Goal: Find specific page/section: Find specific page/section

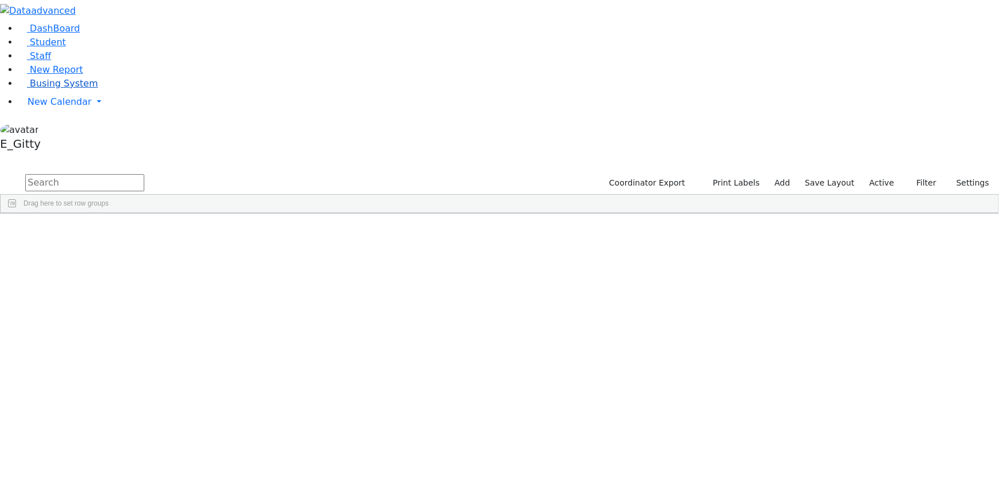
click at [72, 89] on span "Busing System" at bounding box center [64, 83] width 68 height 11
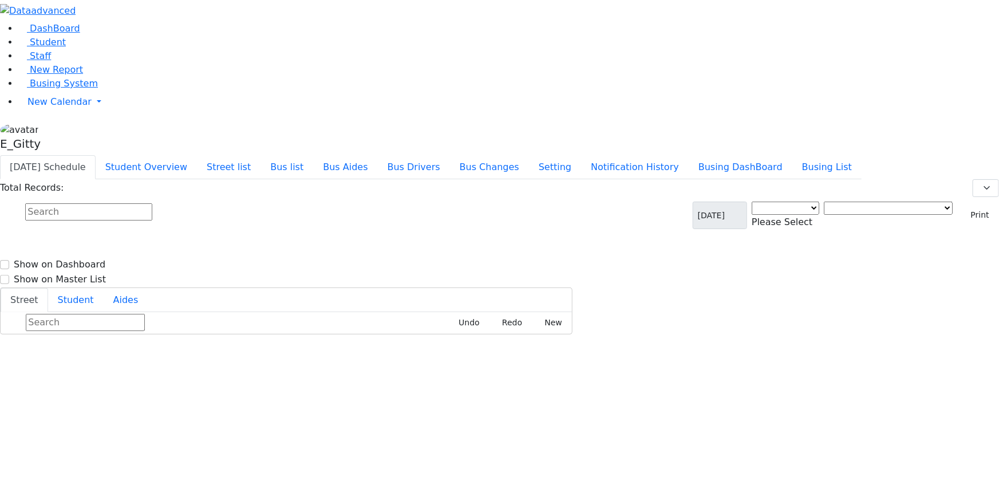
select select "3"
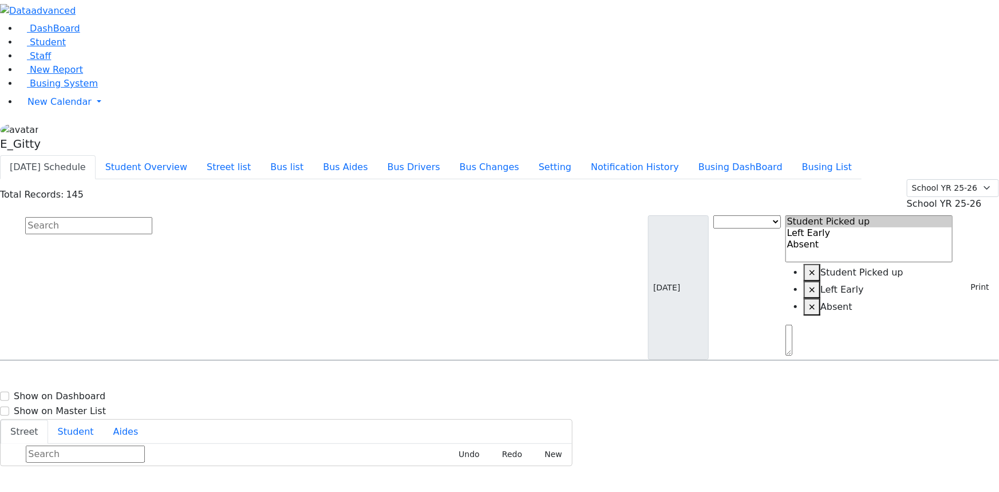
scroll to position [2238, 0]
click at [197, 155] on button "Student Overview" at bounding box center [146, 167] width 101 height 24
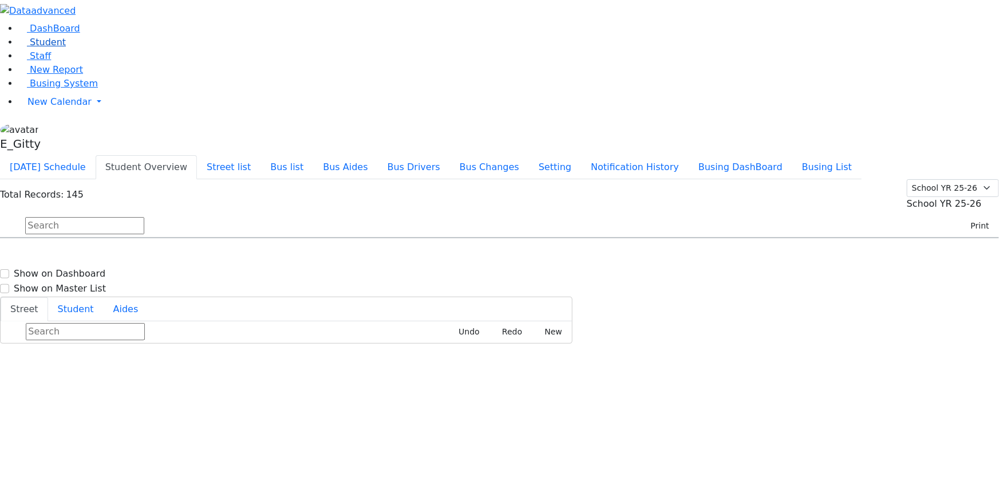
drag, startPoint x: 35, startPoint y: 81, endPoint x: 27, endPoint y: 78, distance: 8.3
click at [30, 48] on span "Student" at bounding box center [48, 42] width 36 height 11
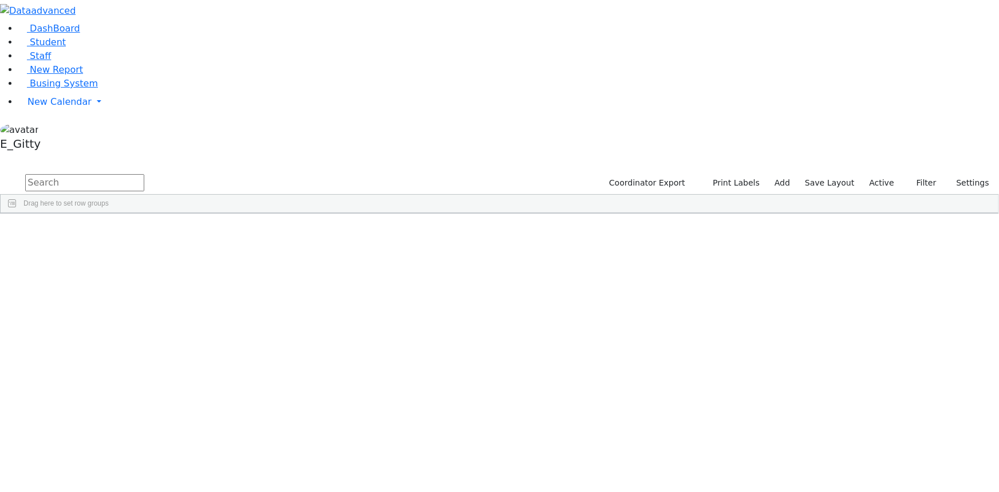
scroll to position [1665, 0]
click at [128, 421] on div "[PERSON_NAME]" at bounding box center [96, 428] width 65 height 15
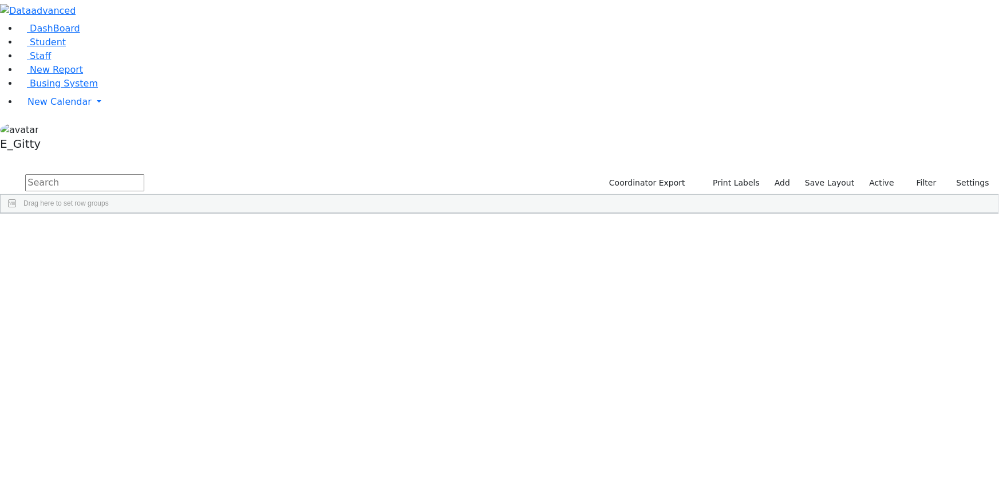
click at [128, 421] on div "[PERSON_NAME]" at bounding box center [96, 428] width 65 height 15
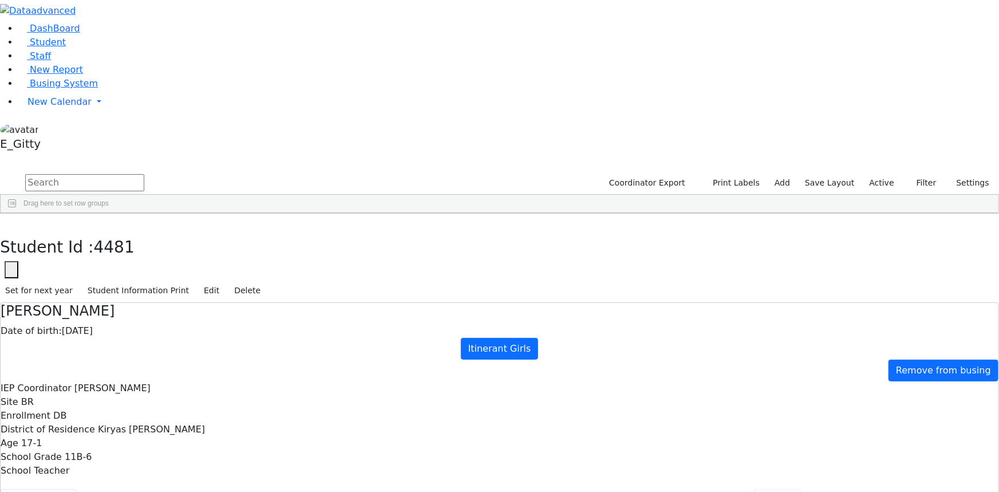
click at [754, 489] on button "Forms" at bounding box center [778, 501] width 48 height 24
type input "[PERSON_NAME]"
click at [801, 489] on button "Evaluations" at bounding box center [837, 501] width 73 height 24
click at [873, 489] on button "Events/Meetings" at bounding box center [920, 501] width 95 height 24
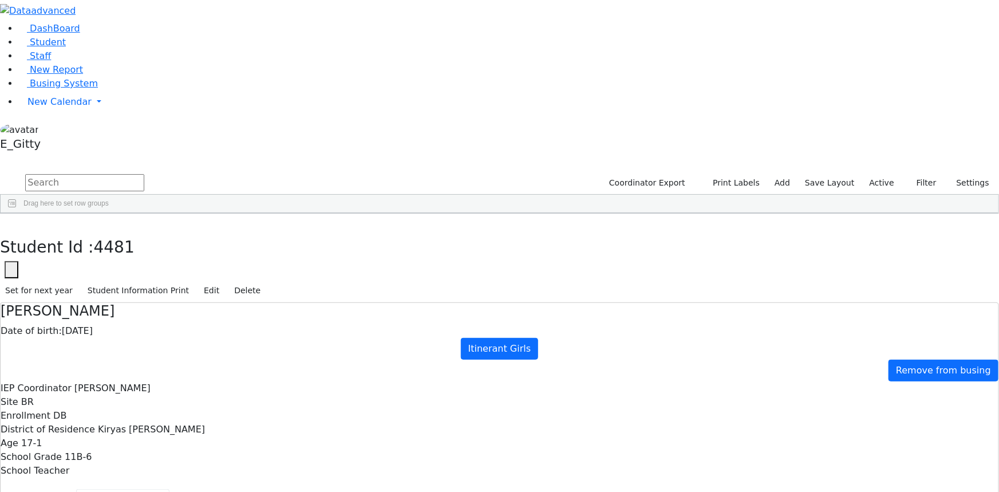
click at [169, 489] on button "Coordinator info" at bounding box center [122, 501] width 93 height 24
click at [270, 489] on button "Recommendation" at bounding box center [219, 501] width 100 height 24
checkbox input "true"
click at [801, 489] on button "Evaluations" at bounding box center [837, 501] width 73 height 24
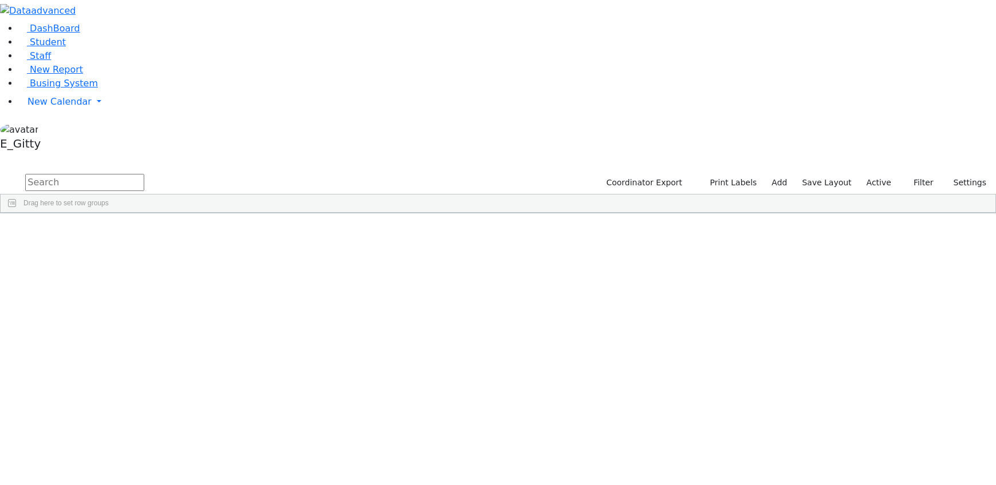
scroll to position [1769, 0]
click at [132, 317] on div "[PERSON_NAME]" at bounding box center [100, 324] width 64 height 15
